Goal: Use online tool/utility: Utilize a website feature to perform a specific function

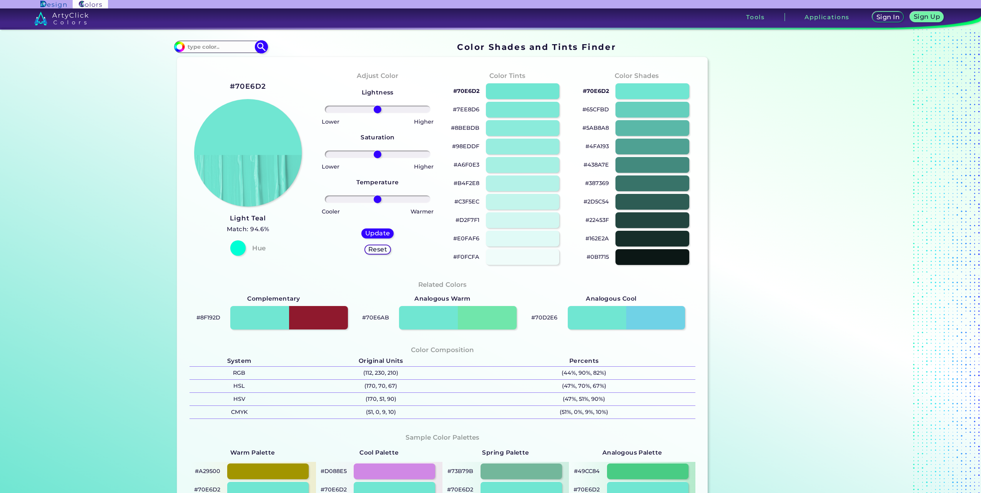
click at [229, 49] on input at bounding box center [220, 47] width 71 height 10
paste input "F6ED26"
type input "F6ED26"
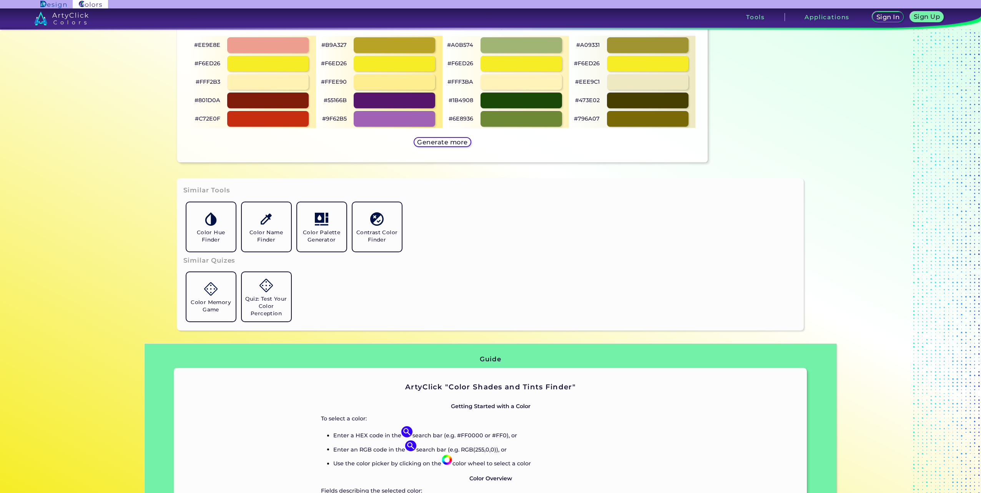
scroll to position [428, 0]
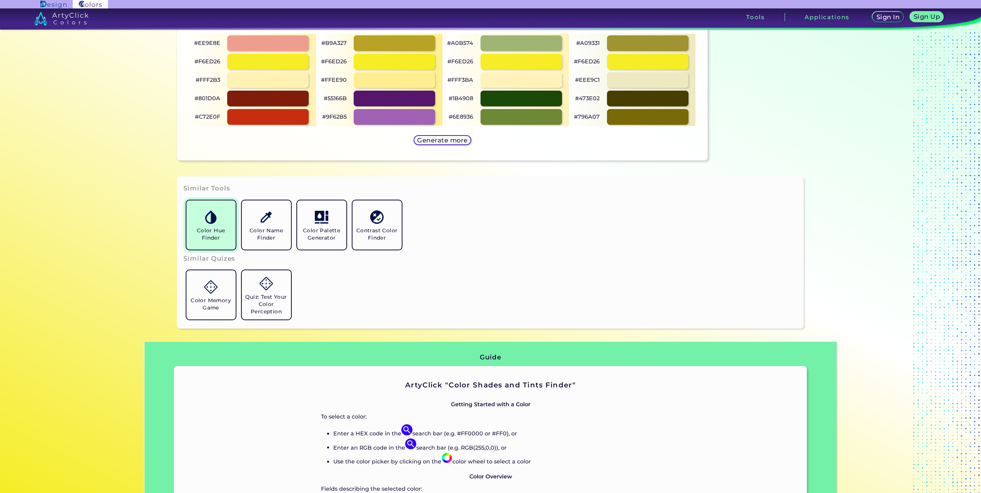
click at [214, 227] on h5 "Color Hue Finder" at bounding box center [210, 234] width 43 height 15
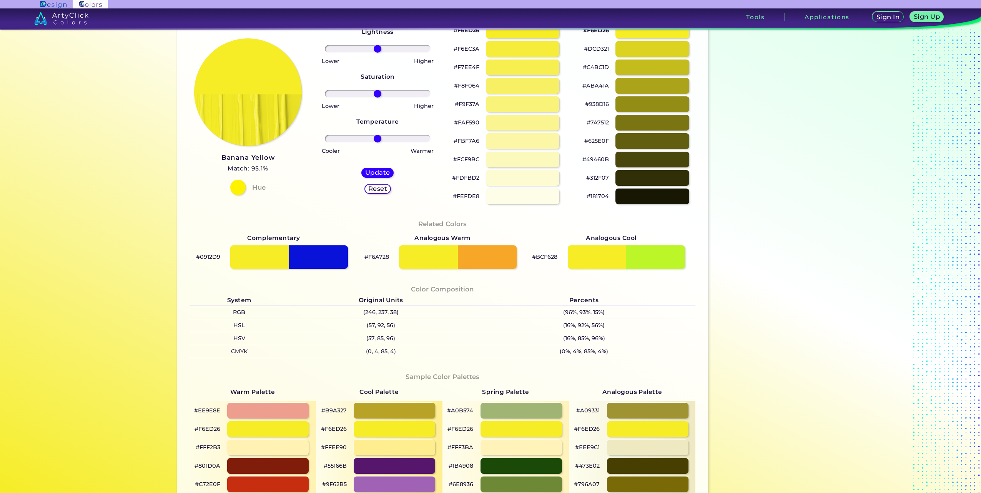
scroll to position [0, 0]
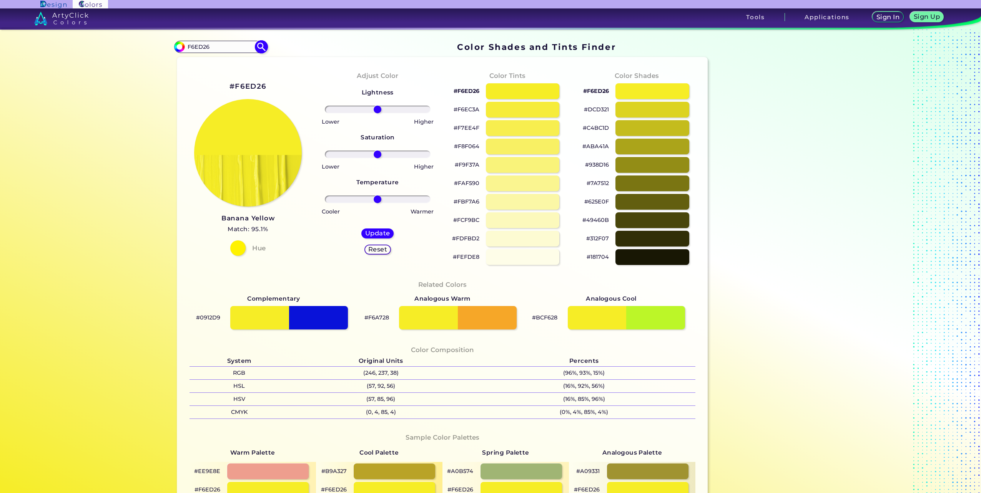
click at [259, 52] on img at bounding box center [261, 46] width 13 height 13
click at [259, 44] on img at bounding box center [261, 46] width 13 height 13
click at [259, 48] on img at bounding box center [261, 46] width 13 height 13
click at [239, 50] on input "F6ED26" at bounding box center [220, 47] width 71 height 10
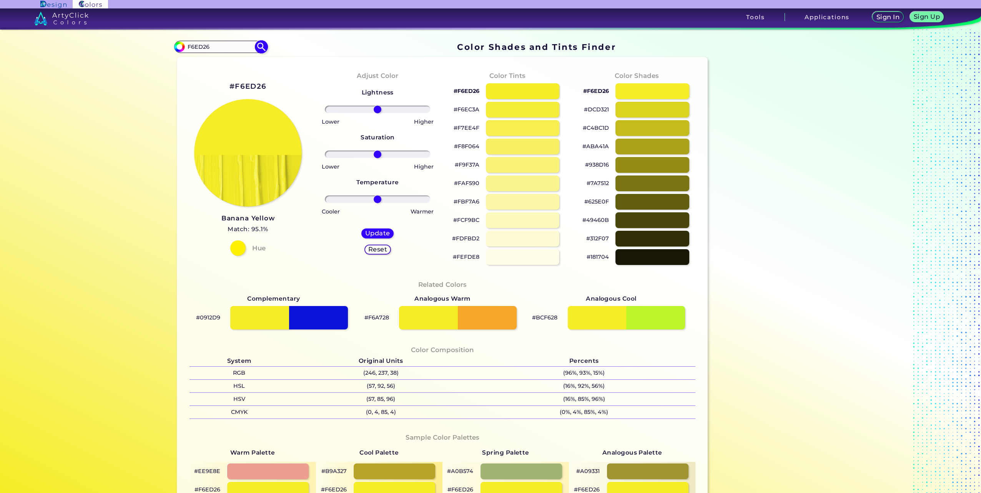
click at [176, 46] on input "#000000" at bounding box center [179, 46] width 10 height 10
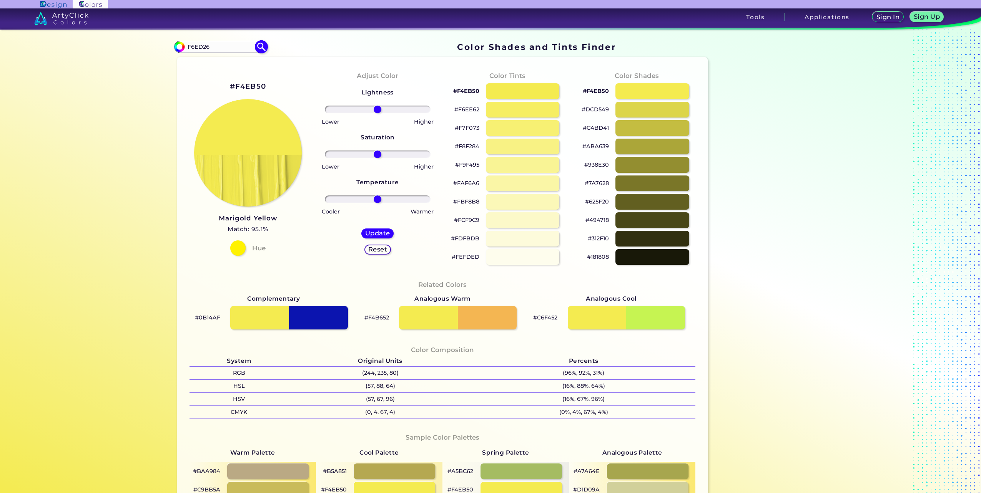
type input "#f4eb50"
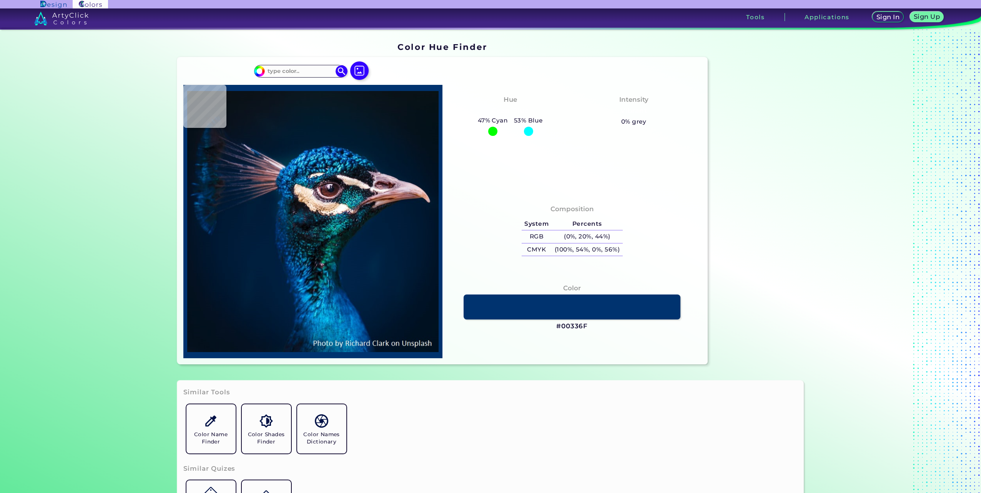
type input "#001220"
type input "#001f3d"
type input "#001F3D"
type input "#002247"
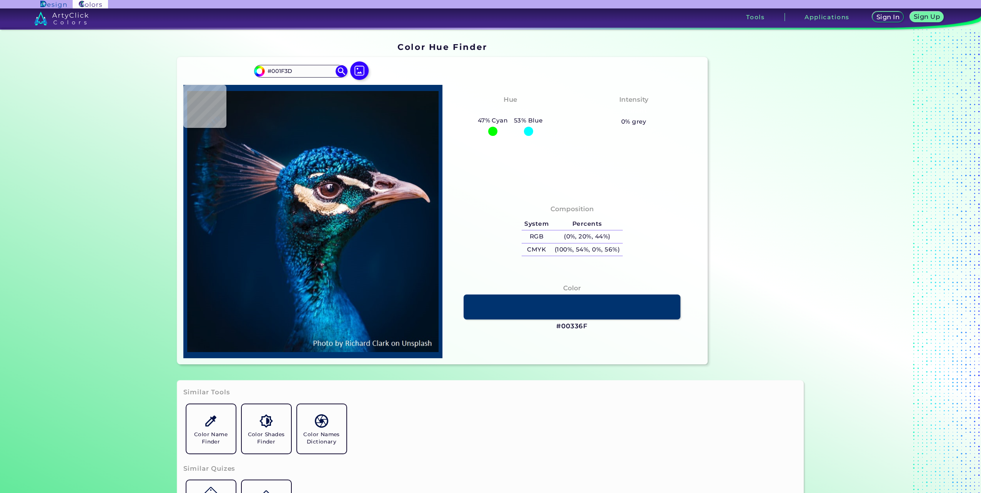
type input "#002247"
type input "#00254d"
type input "#00254D"
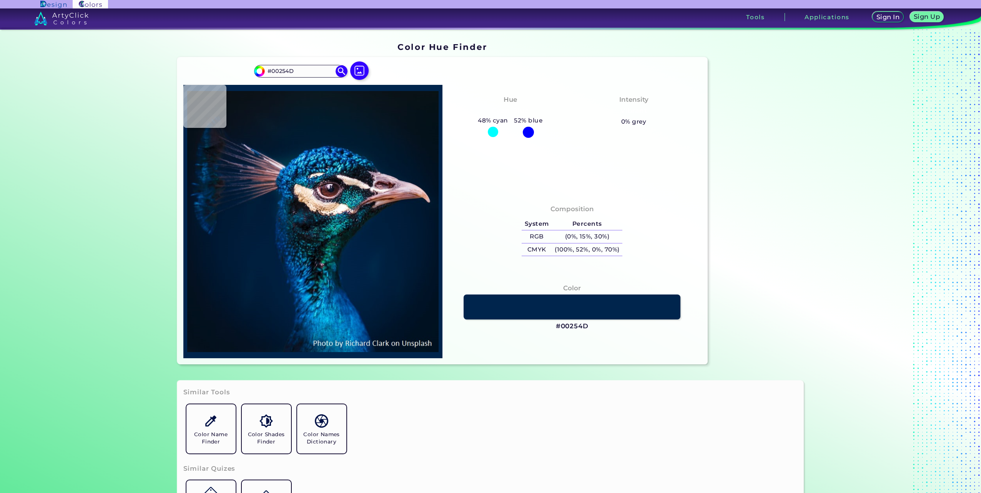
type input "#002247"
type input "#002140"
type input "#001932"
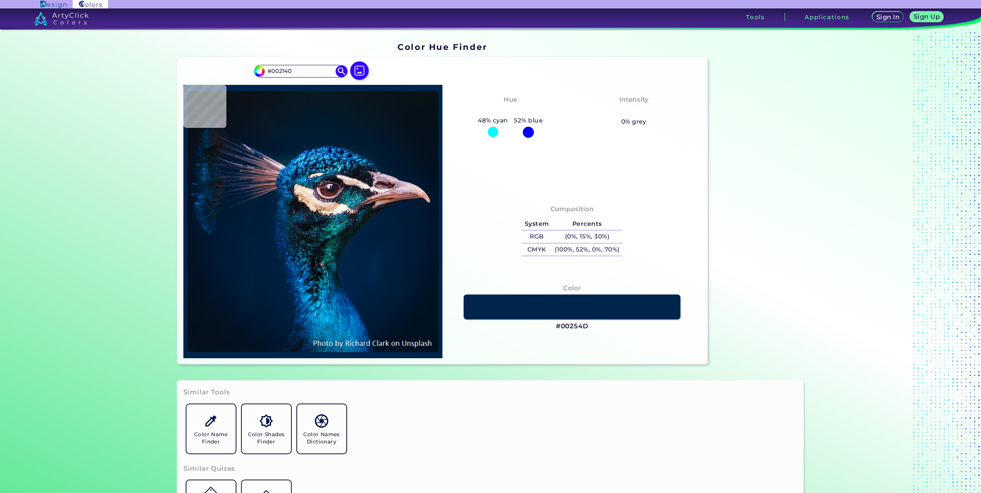
type input "#001932"
type input "#00142b"
type input "#00142B"
type input "#00152a"
type input "#00152A"
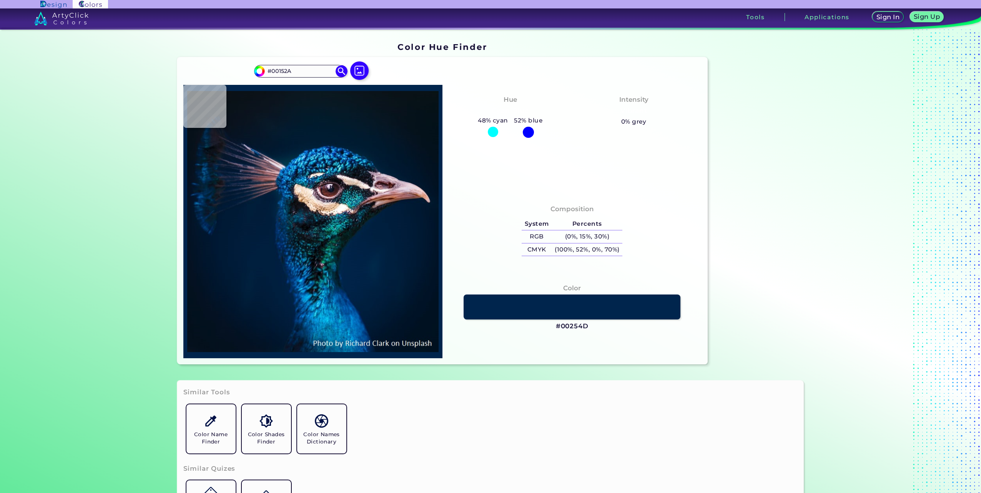
type input "#001832"
type input "#001f3e"
type input "#001F3E"
type input "#002144"
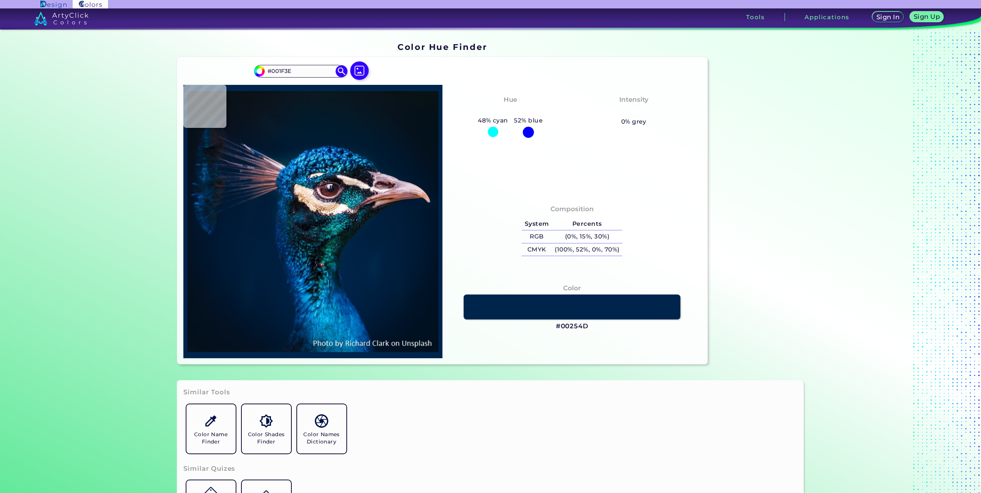
type input "#002144"
type input "#251721"
type input "#001b2e"
type input "#001B2E"
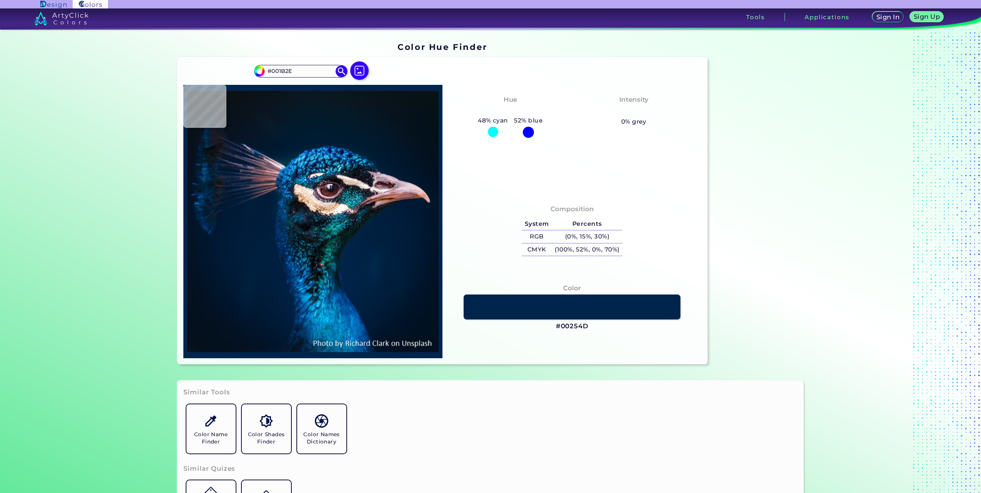
type input "#000000"
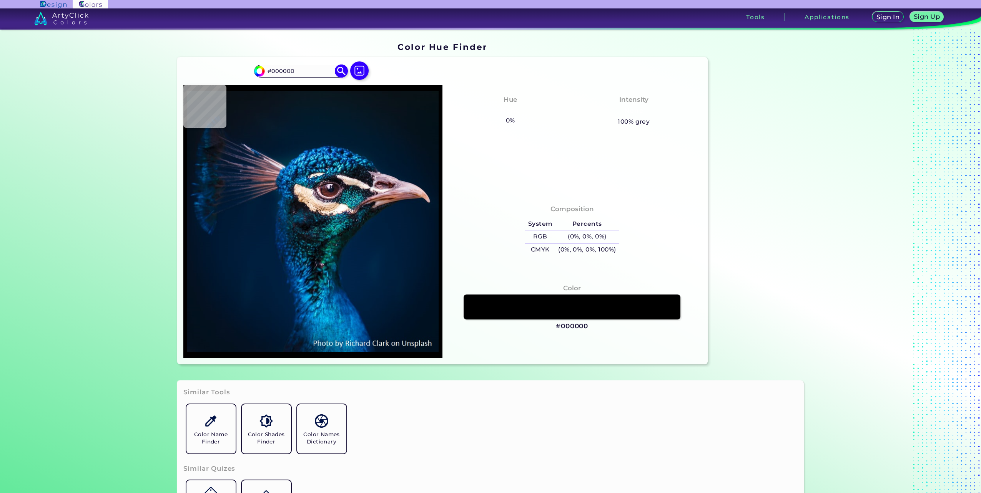
click at [301, 71] on input "#000000" at bounding box center [300, 71] width 71 height 10
drag, startPoint x: 301, startPoint y: 71, endPoint x: 269, endPoint y: 80, distance: 32.7
click at [269, 80] on div "#000000 #000000 Acadia ◉ Acid Green ◉ Aero Blue ◉ Alabaster ◉ Albescent White ◉…" at bounding box center [313, 74] width 118 height 22
paste input "F6ED26"
type input "#F6ED26"
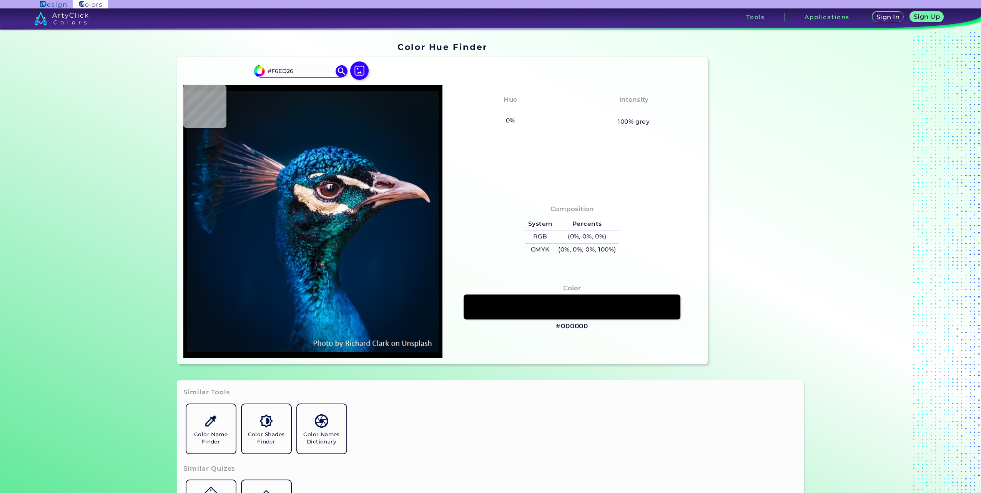
type input "#f6ed26"
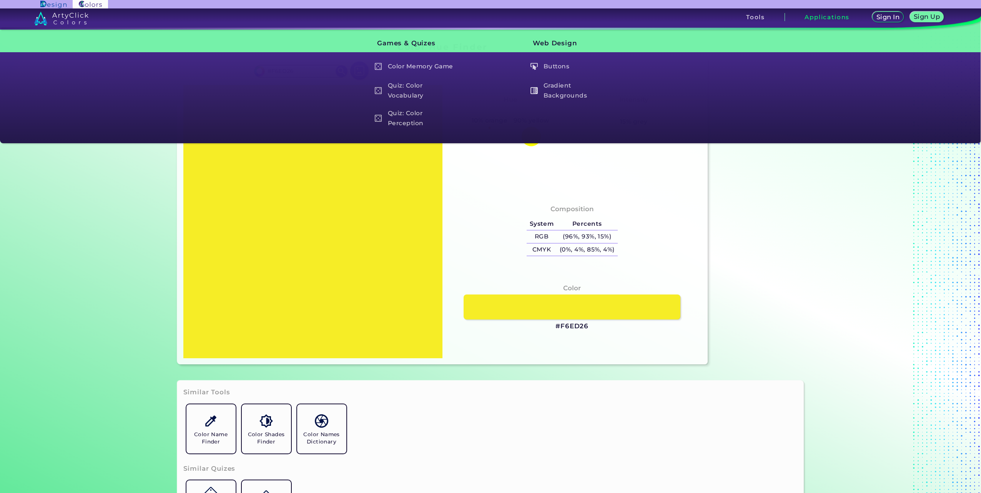
click at [932, 169] on section "Color Hue Finder Color Hue Finder #f6ed26 #F6ED26 Acadia ◉ Acid Green ◉ Aero Bl…" at bounding box center [490, 262] width 981 height 464
